Goal: Complete application form

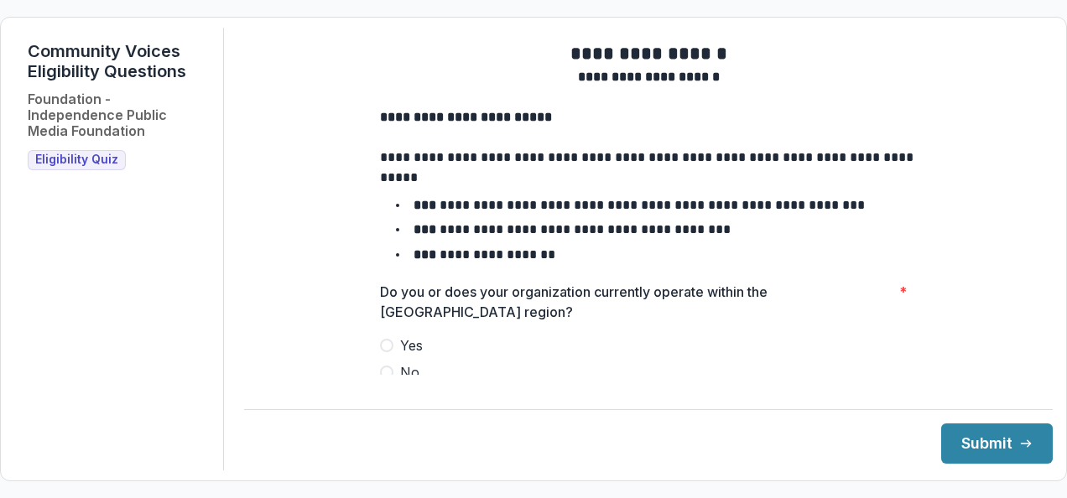
scroll to position [22, 0]
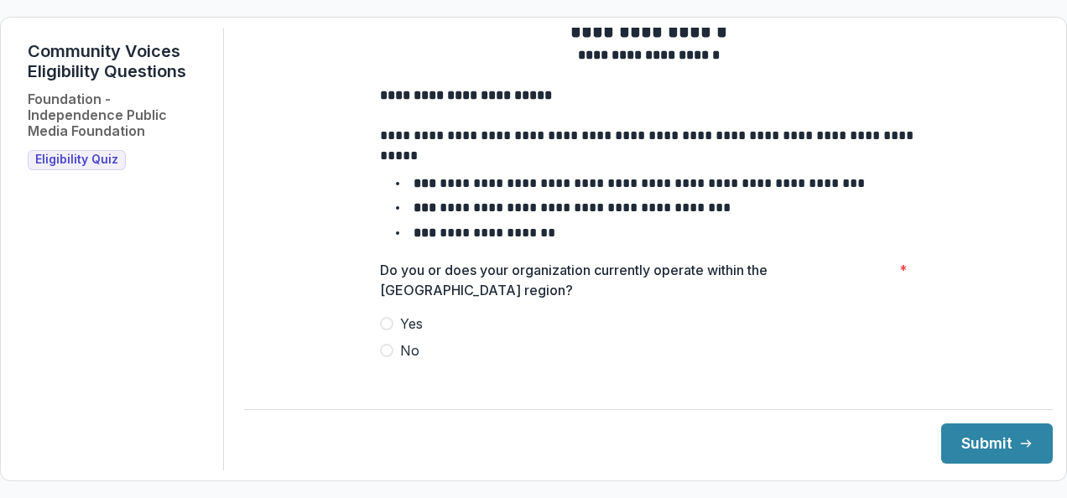
click at [380, 331] on span at bounding box center [386, 323] width 13 height 13
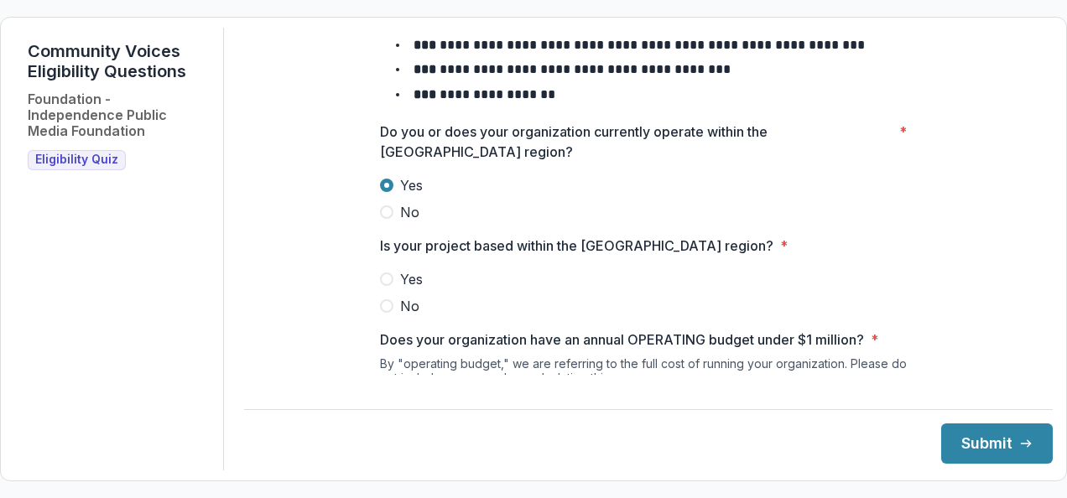
scroll to position [164, 0]
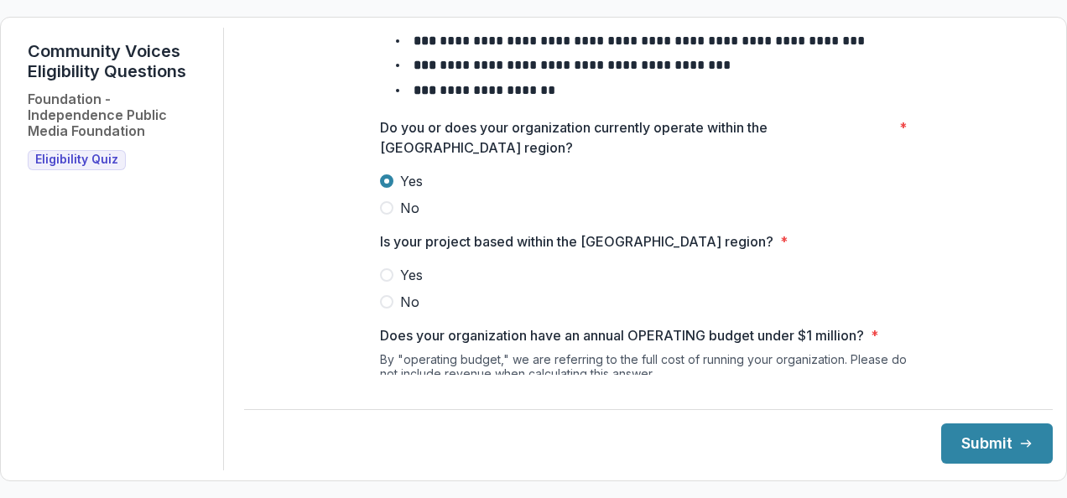
click at [391, 285] on label "Yes" at bounding box center [648, 275] width 537 height 20
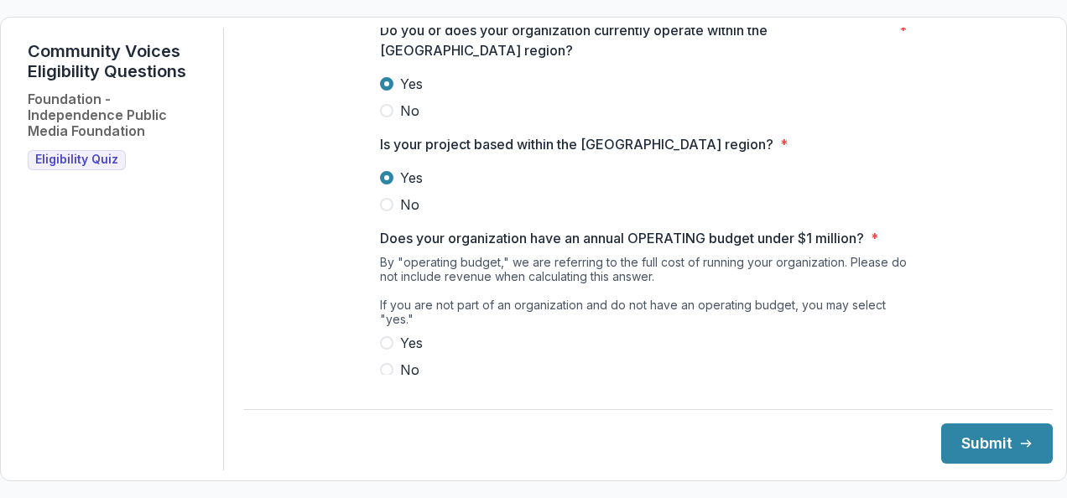
scroll to position [291, 0]
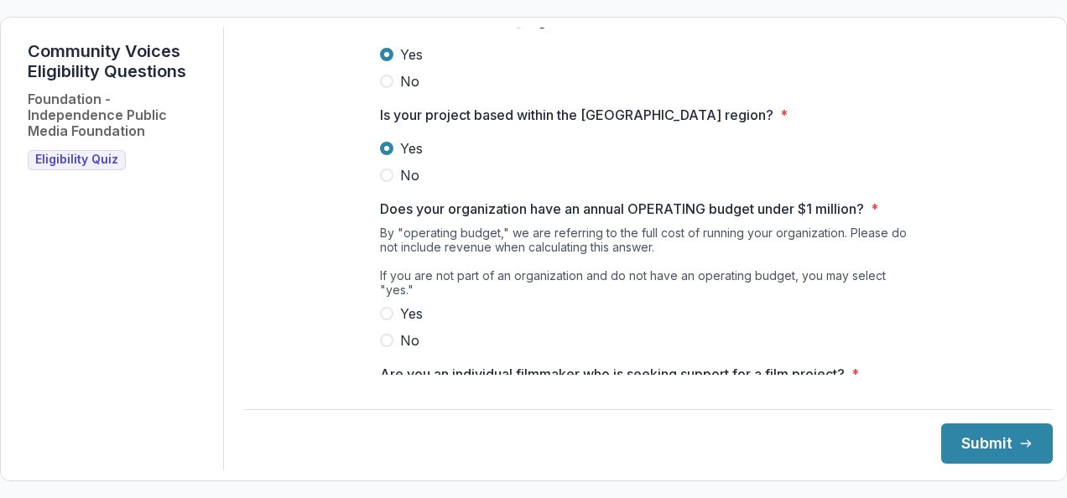
click at [393, 310] on label "Yes" at bounding box center [648, 314] width 537 height 20
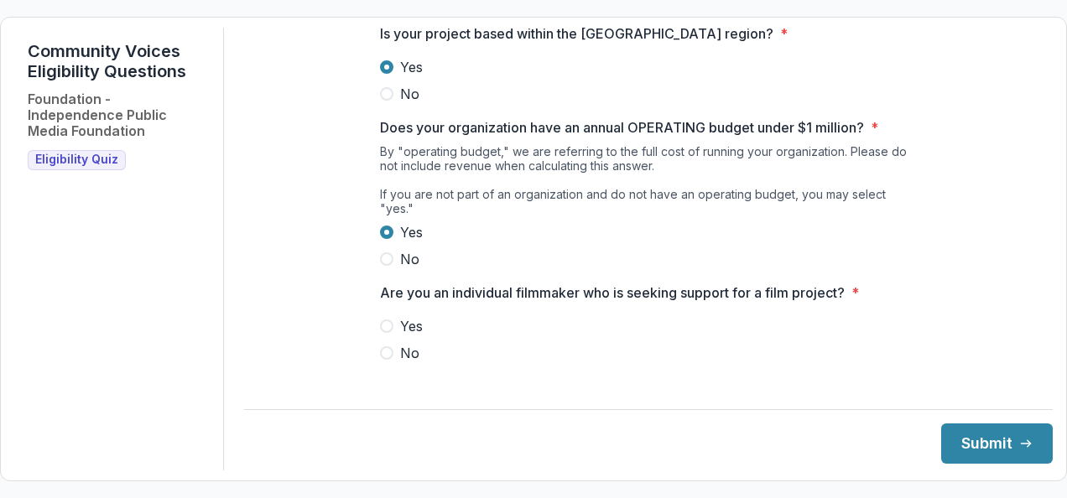
scroll to position [372, 0]
click at [384, 358] on label "No" at bounding box center [648, 354] width 537 height 20
click at [944, 431] on button "Submit" at bounding box center [997, 444] width 112 height 40
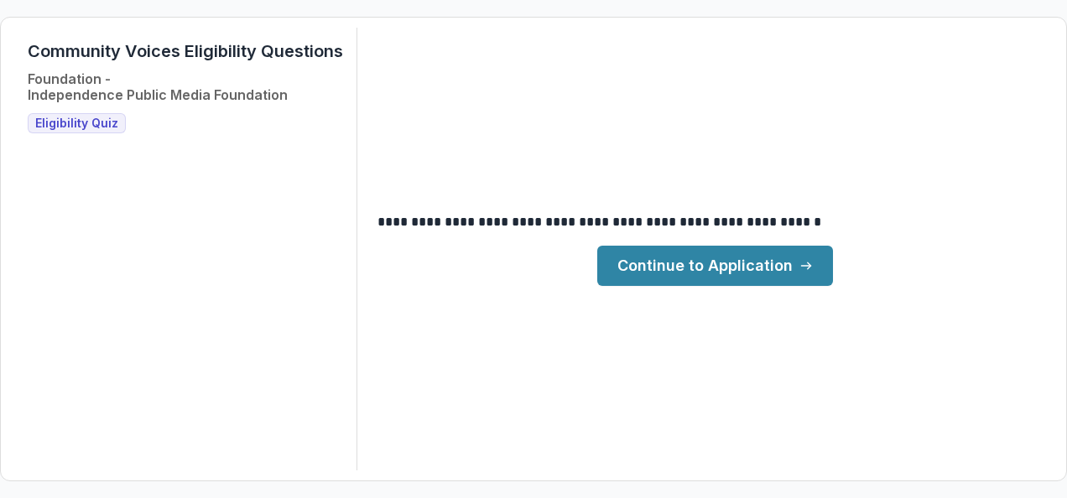
click at [722, 255] on link "Continue to Application" at bounding box center [715, 266] width 236 height 40
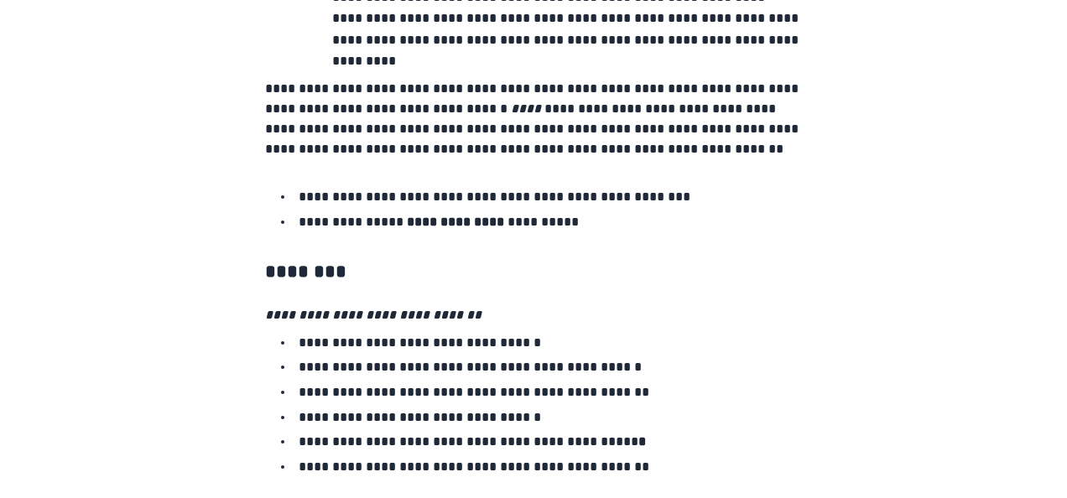
scroll to position [2986, 0]
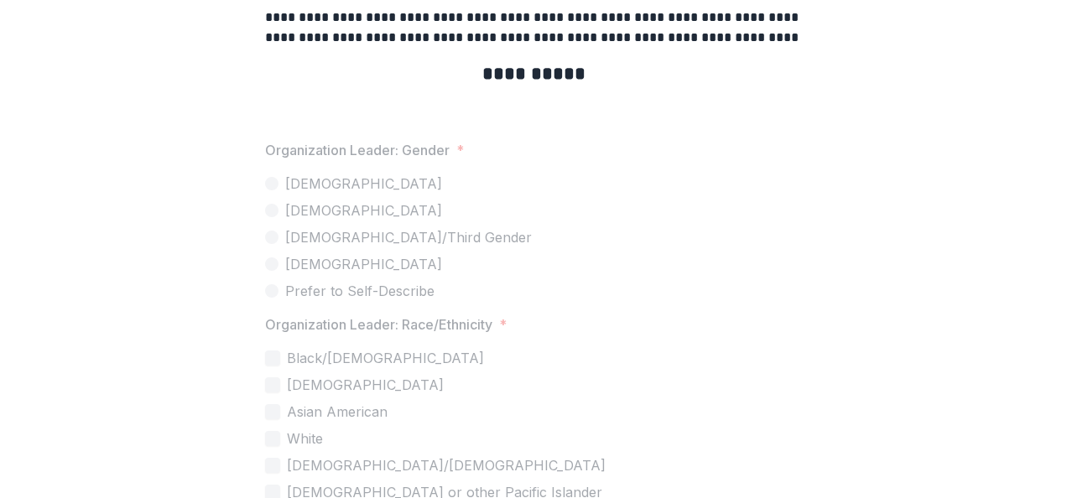
scroll to position [4096, 0]
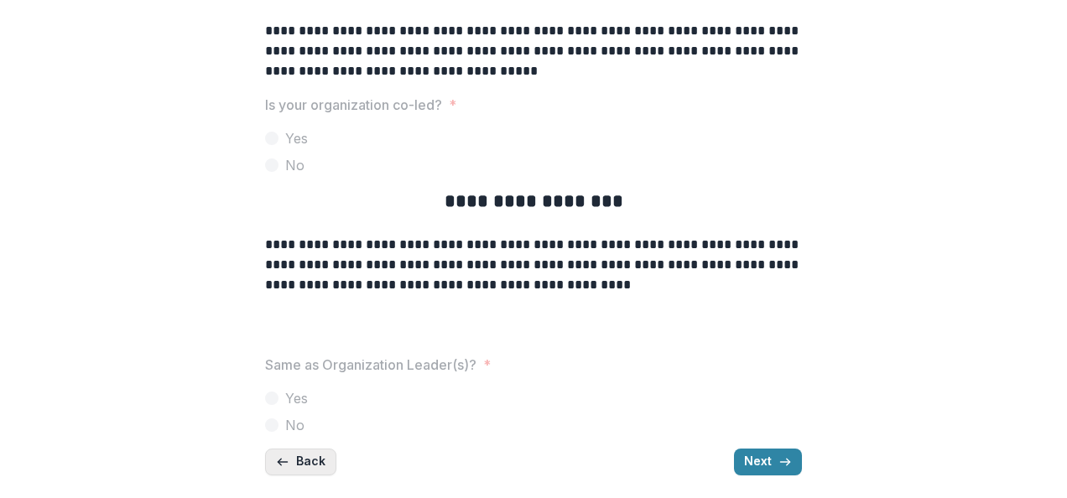
click at [314, 458] on button "Back" at bounding box center [300, 462] width 71 height 27
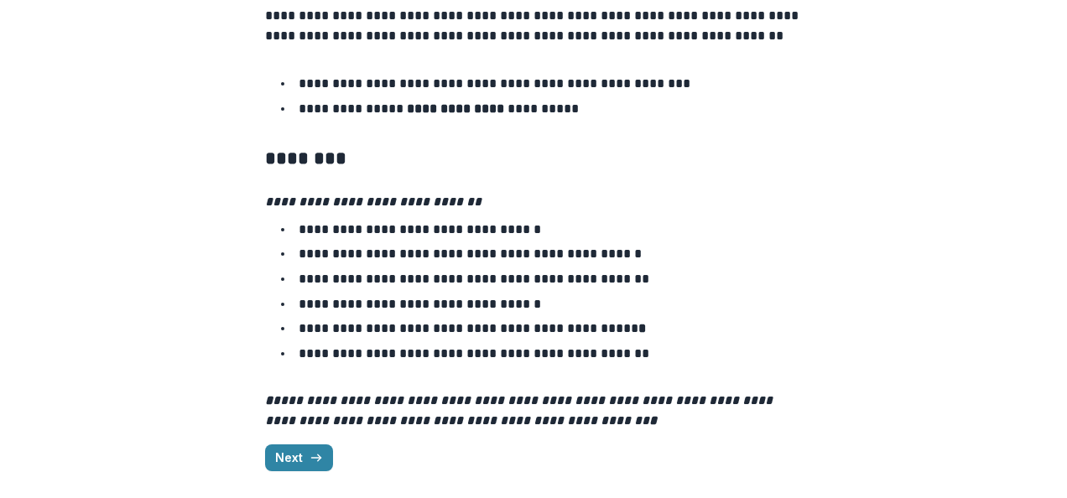
scroll to position [2986, 0]
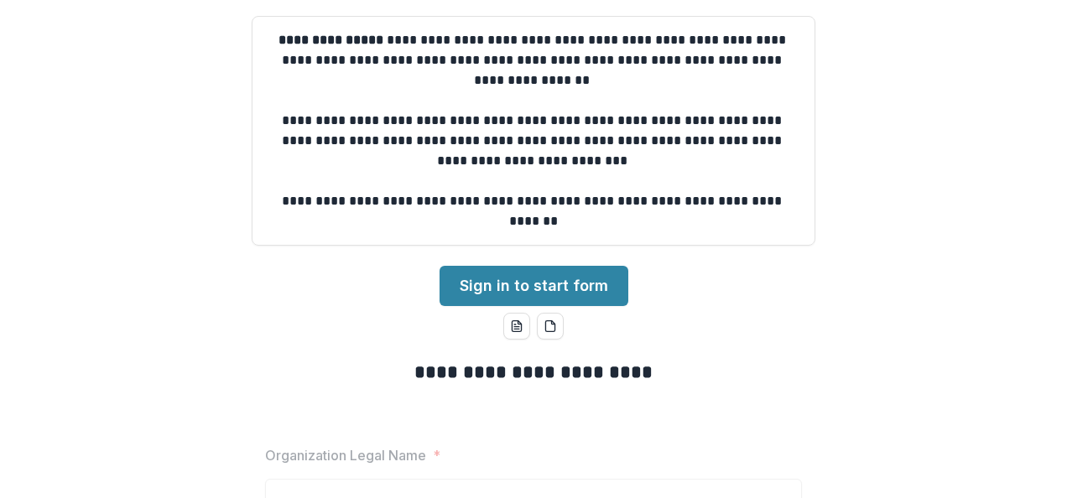
scroll to position [80, 0]
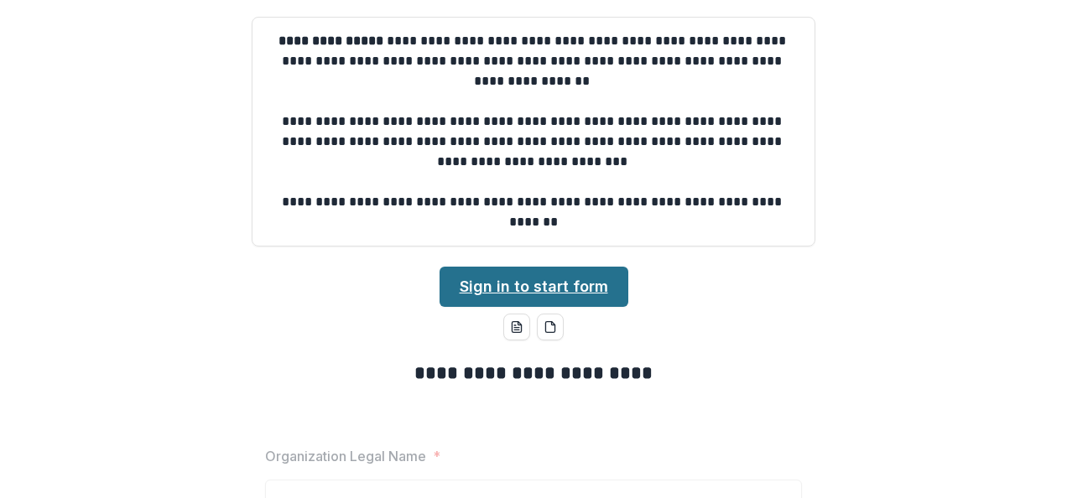
click at [477, 277] on link "Sign in to start form" at bounding box center [534, 287] width 189 height 40
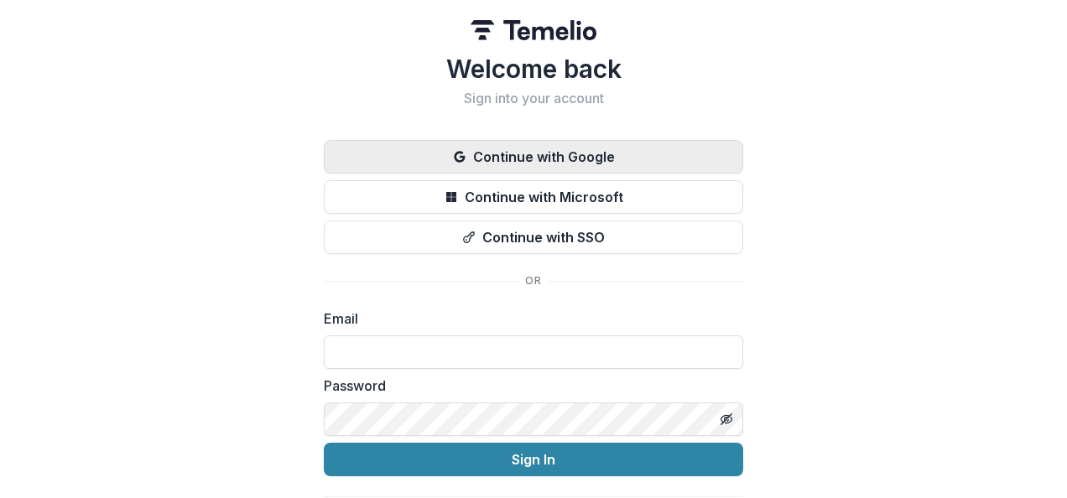
click at [503, 158] on button "Continue with Google" at bounding box center [534, 157] width 420 height 34
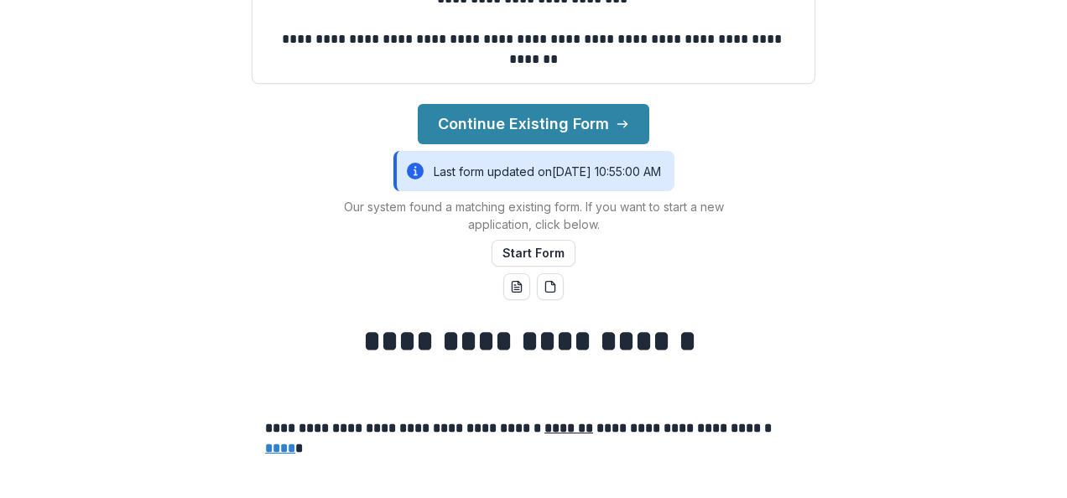
scroll to position [303, 0]
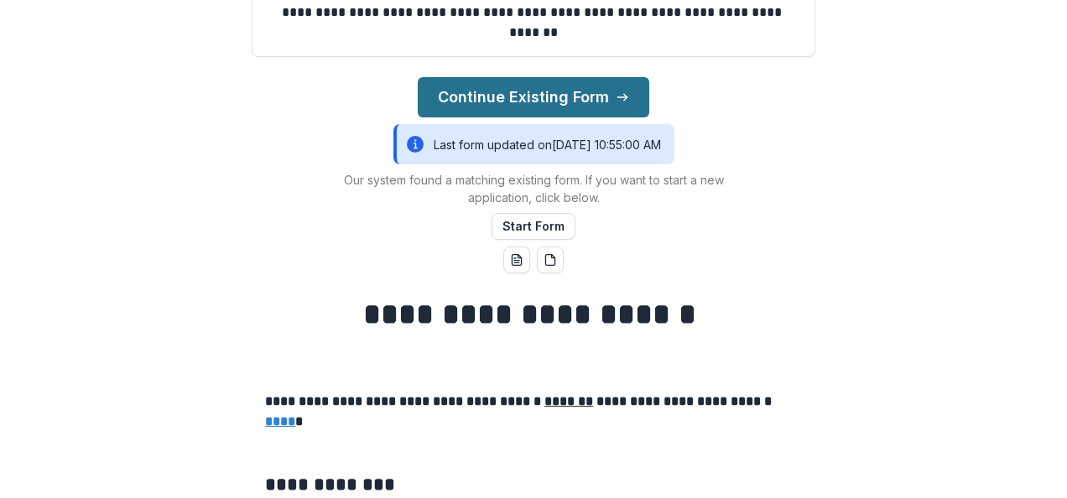
click at [540, 102] on button "Continue Existing Form" at bounding box center [534, 97] width 232 height 40
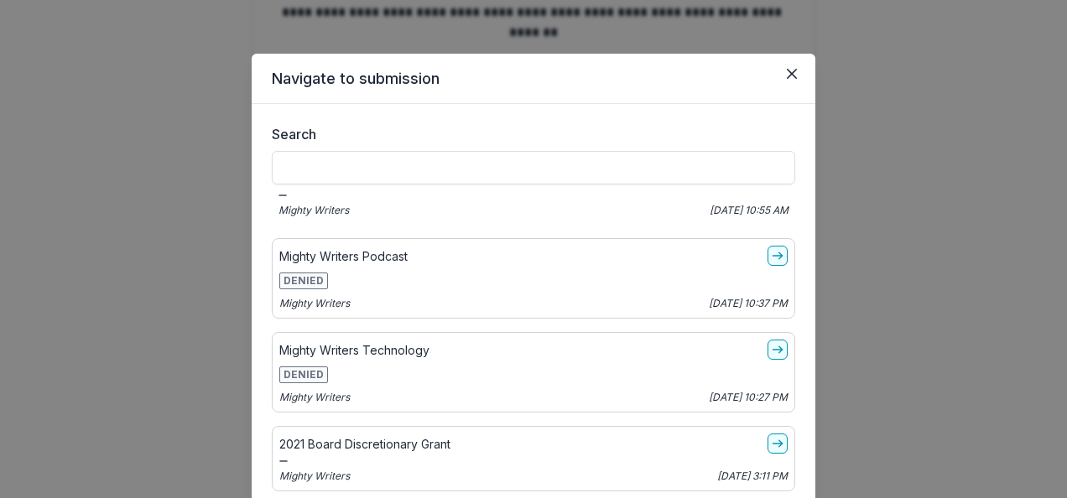
scroll to position [140, 0]
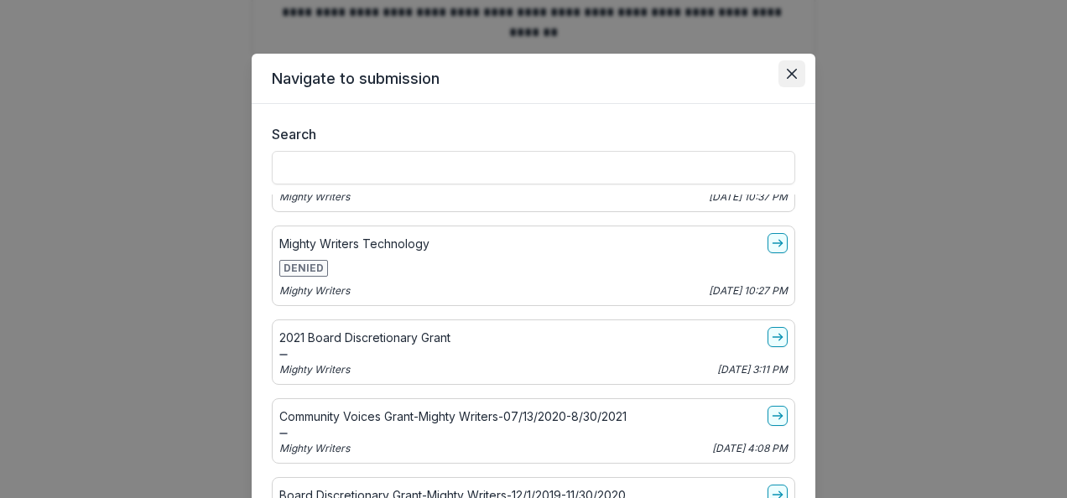
click at [792, 81] on button "Close" at bounding box center [792, 73] width 27 height 27
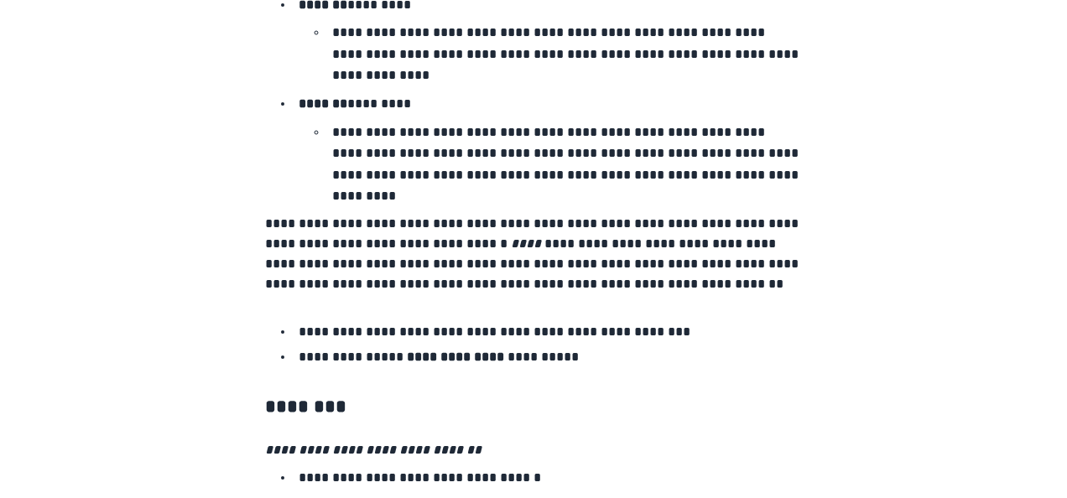
scroll to position [3142, 0]
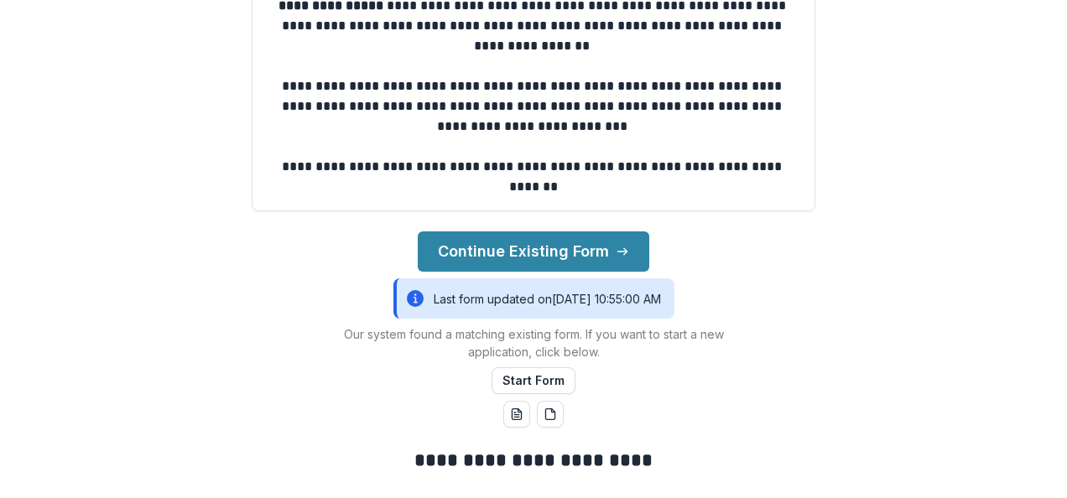
scroll to position [149, 0]
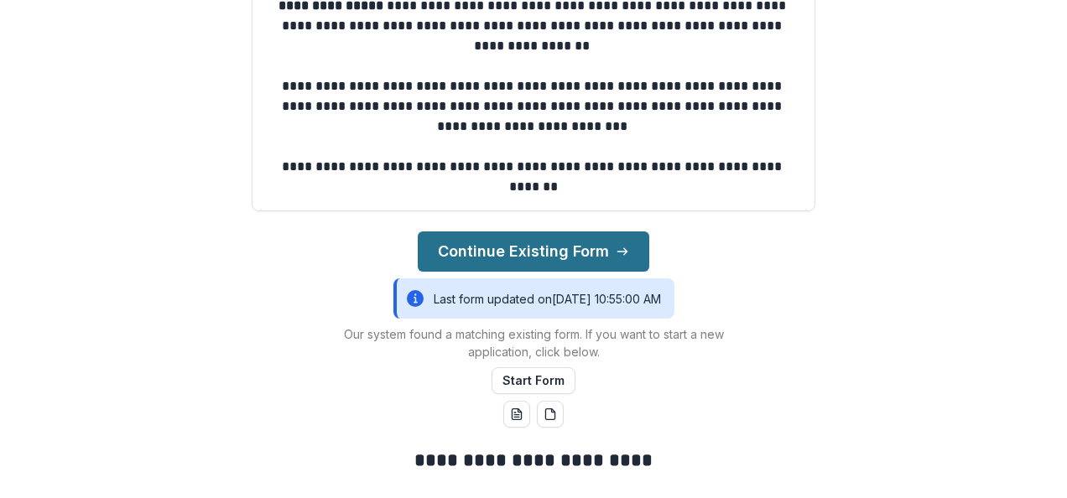
click at [478, 251] on button "Continue Existing Form" at bounding box center [534, 252] width 232 height 40
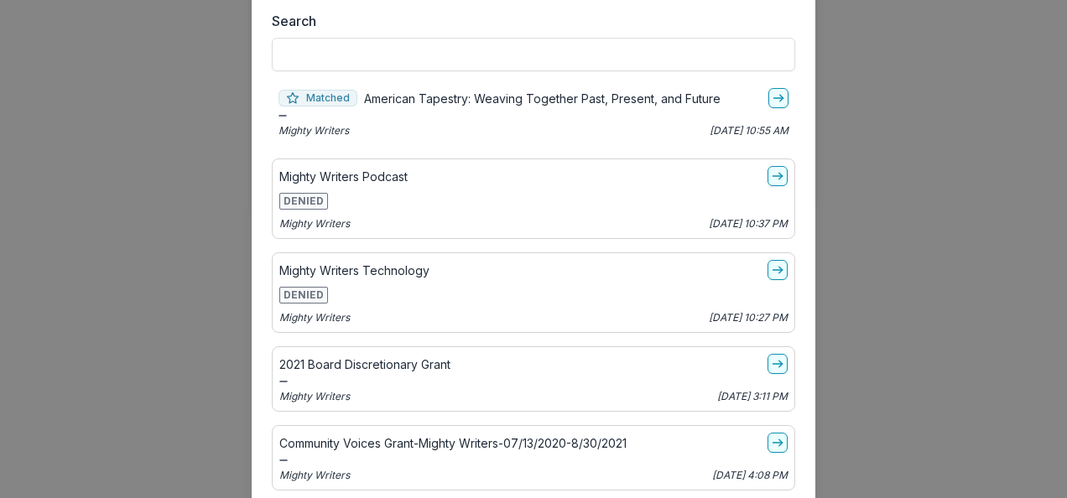
scroll to position [0, 0]
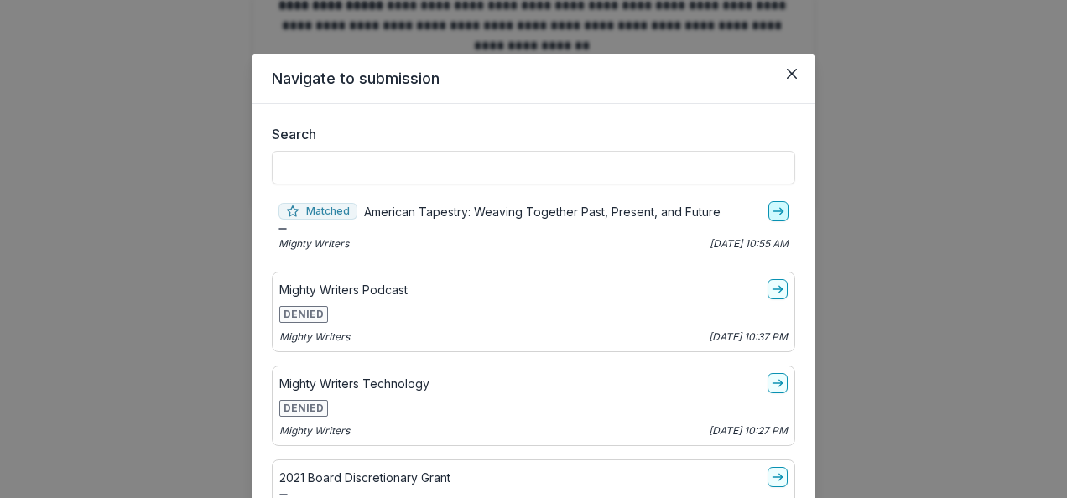
click at [775, 208] on icon "go-to" at bounding box center [778, 211] width 13 height 13
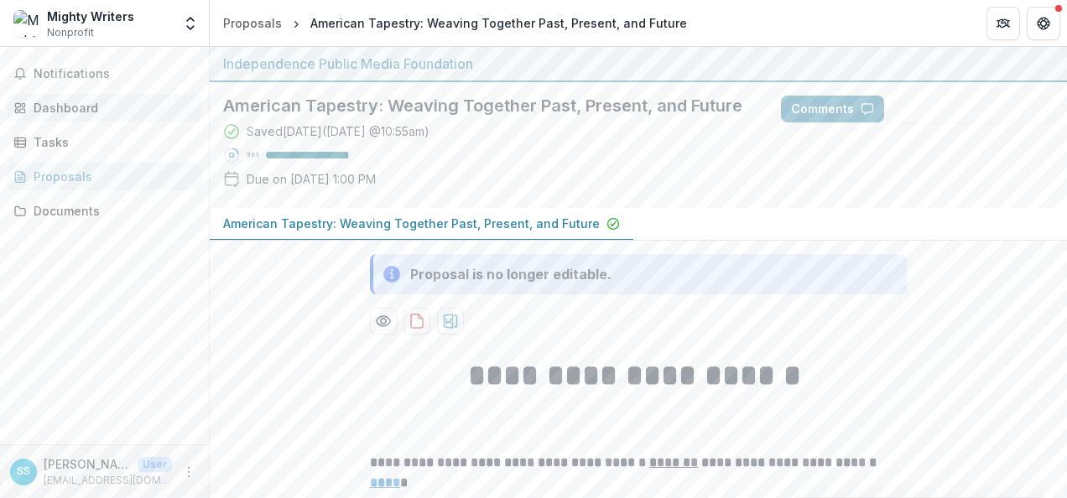
click at [77, 104] on div "Dashboard" at bounding box center [111, 108] width 155 height 18
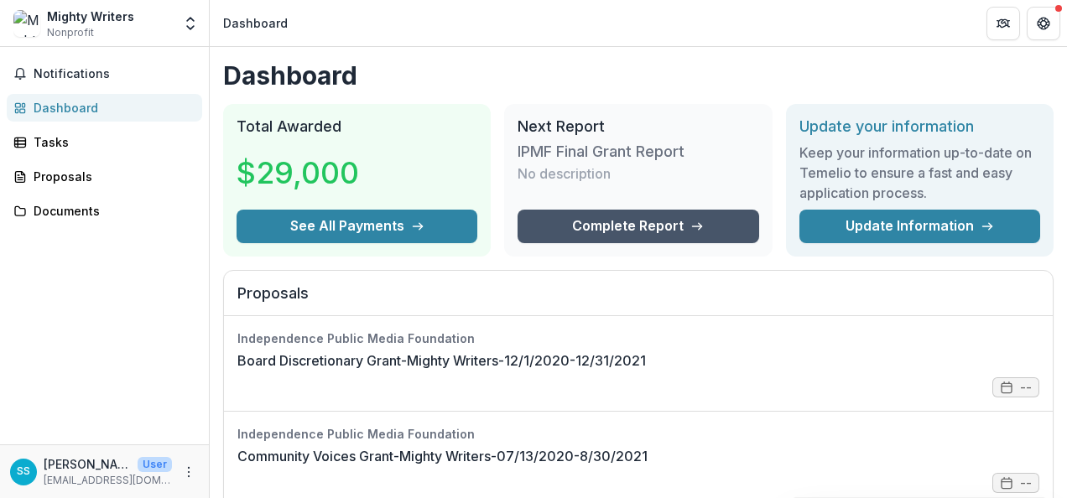
click at [583, 238] on link "Complete Report" at bounding box center [638, 227] width 241 height 34
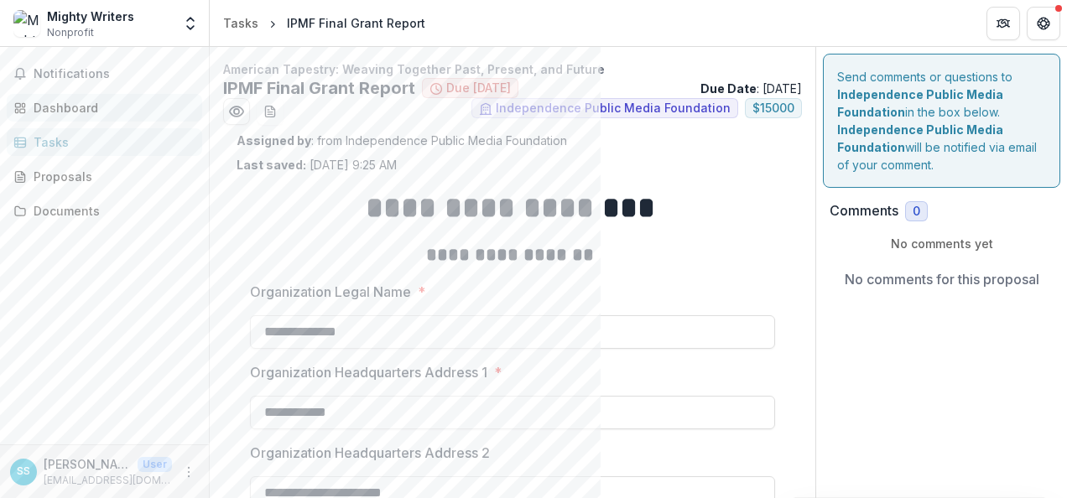
click at [64, 101] on div "Dashboard" at bounding box center [111, 108] width 155 height 18
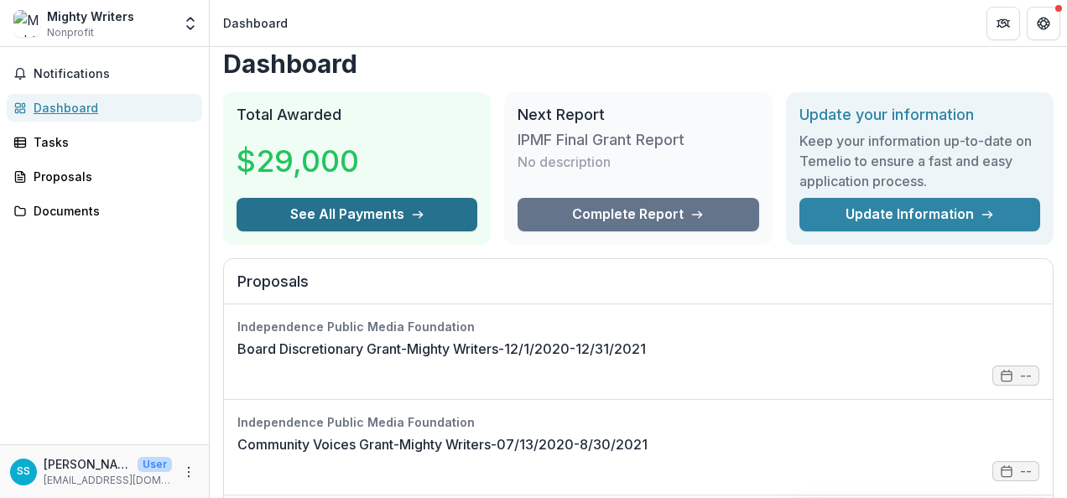
scroll to position [11, 0]
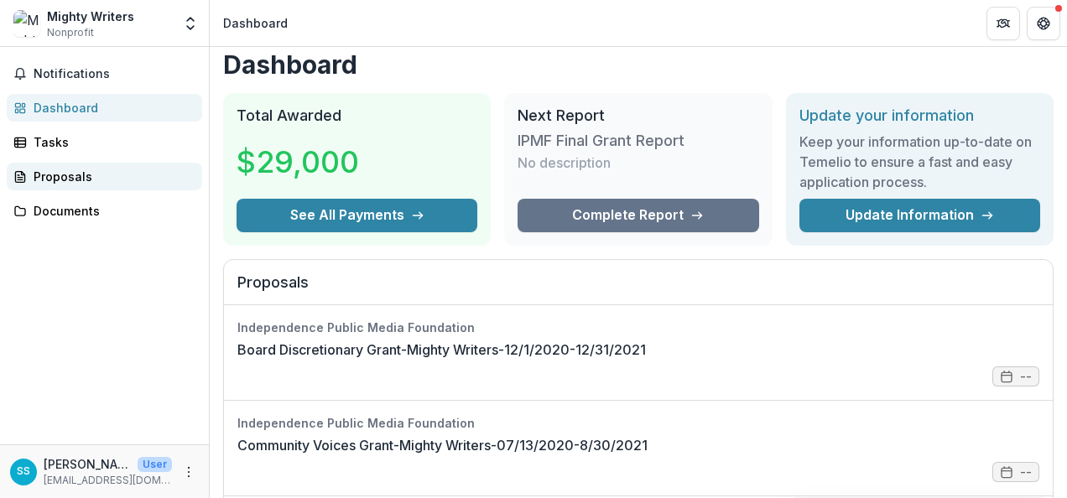
click at [89, 178] on div "Proposals" at bounding box center [111, 177] width 155 height 18
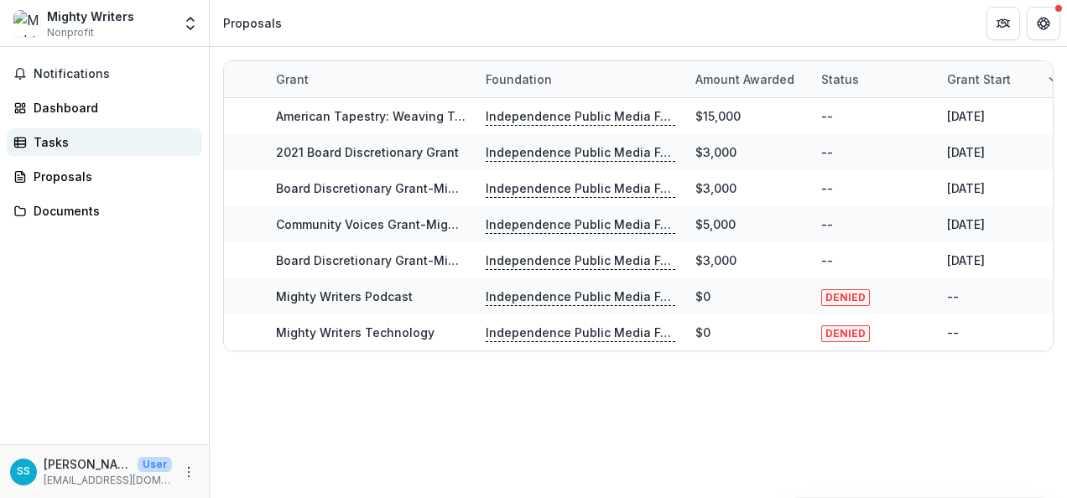
click at [64, 146] on div "Tasks" at bounding box center [111, 142] width 155 height 18
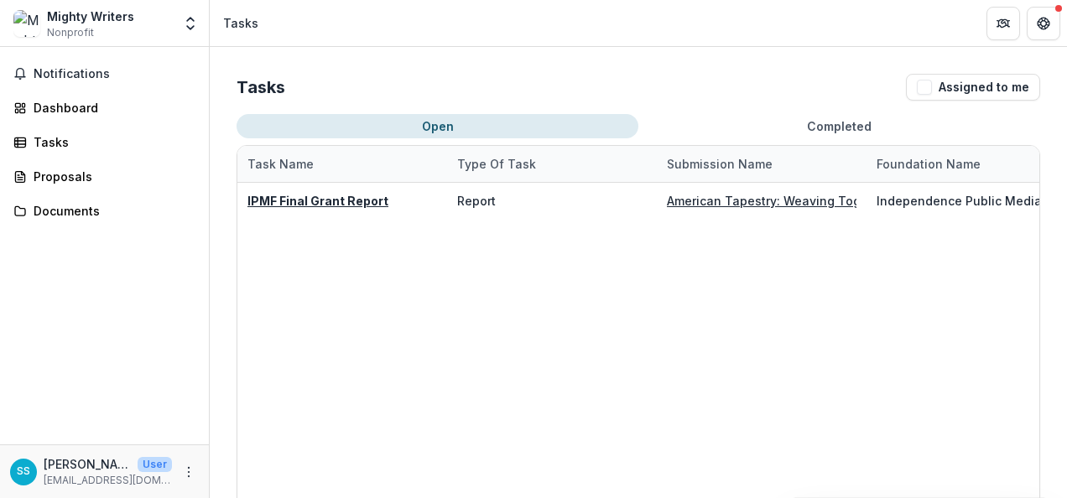
click at [86, 88] on div "Notifications Dashboard Tasks Proposals Documents" at bounding box center [104, 246] width 209 height 398
click at [87, 81] on span "Notifications" at bounding box center [115, 74] width 162 height 14
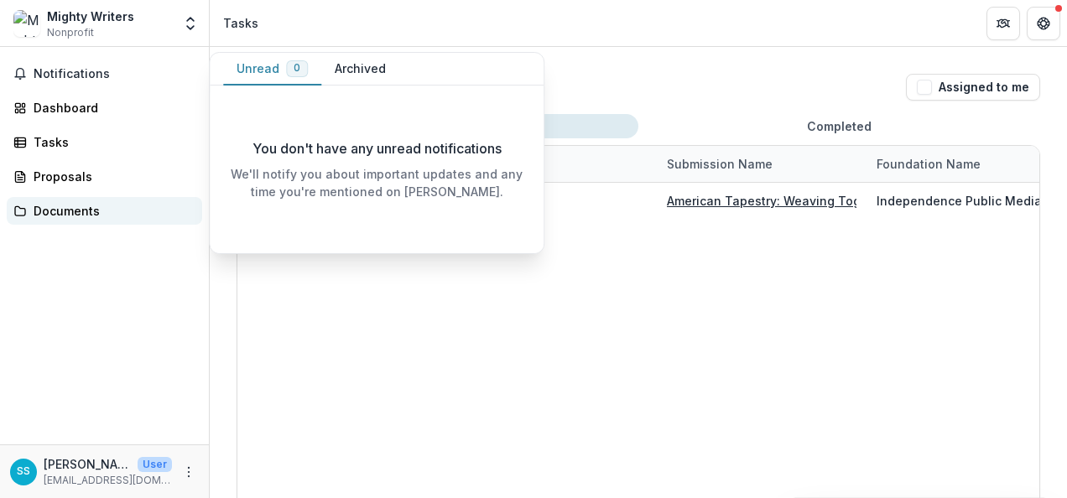
click at [118, 211] on div "Documents" at bounding box center [111, 211] width 155 height 18
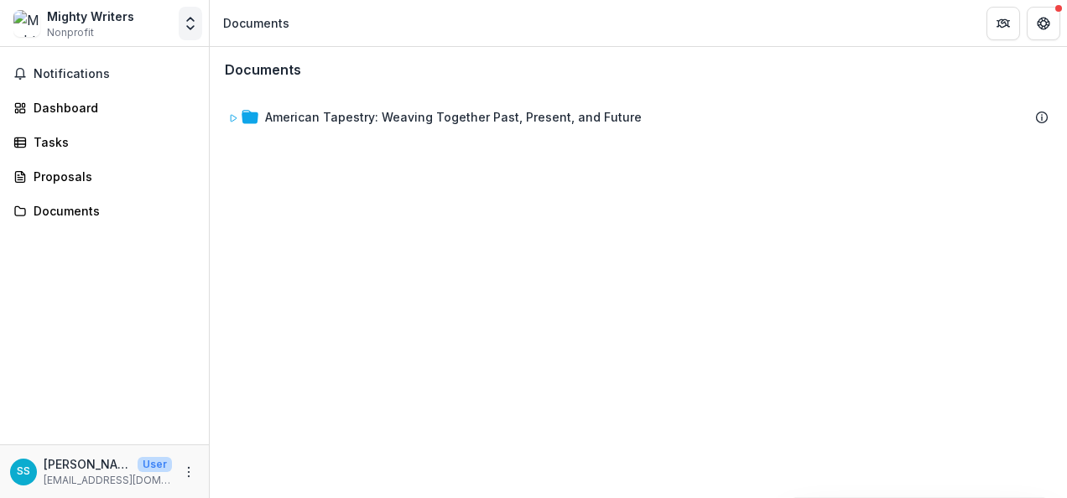
click at [188, 29] on icon "Open entity switcher" at bounding box center [190, 23] width 17 height 17
